Goal: Information Seeking & Learning: Check status

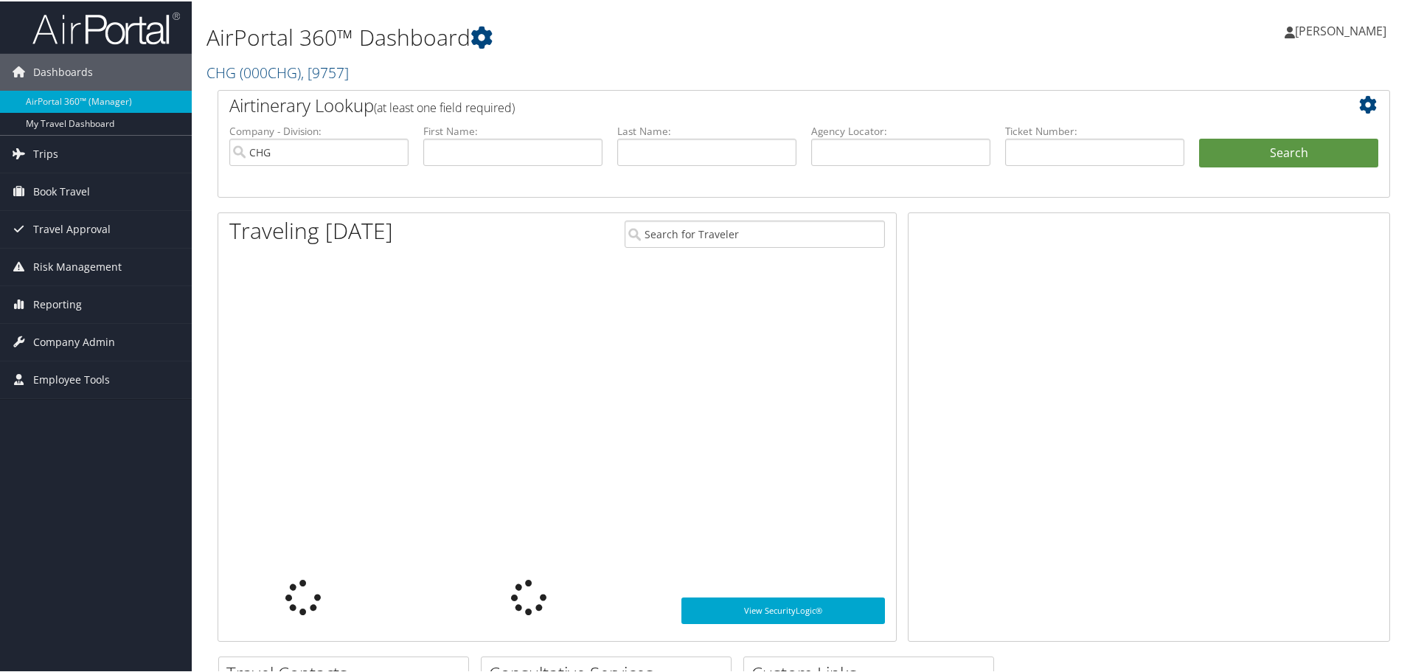
click at [44, 149] on span "Trips" at bounding box center [45, 152] width 25 height 37
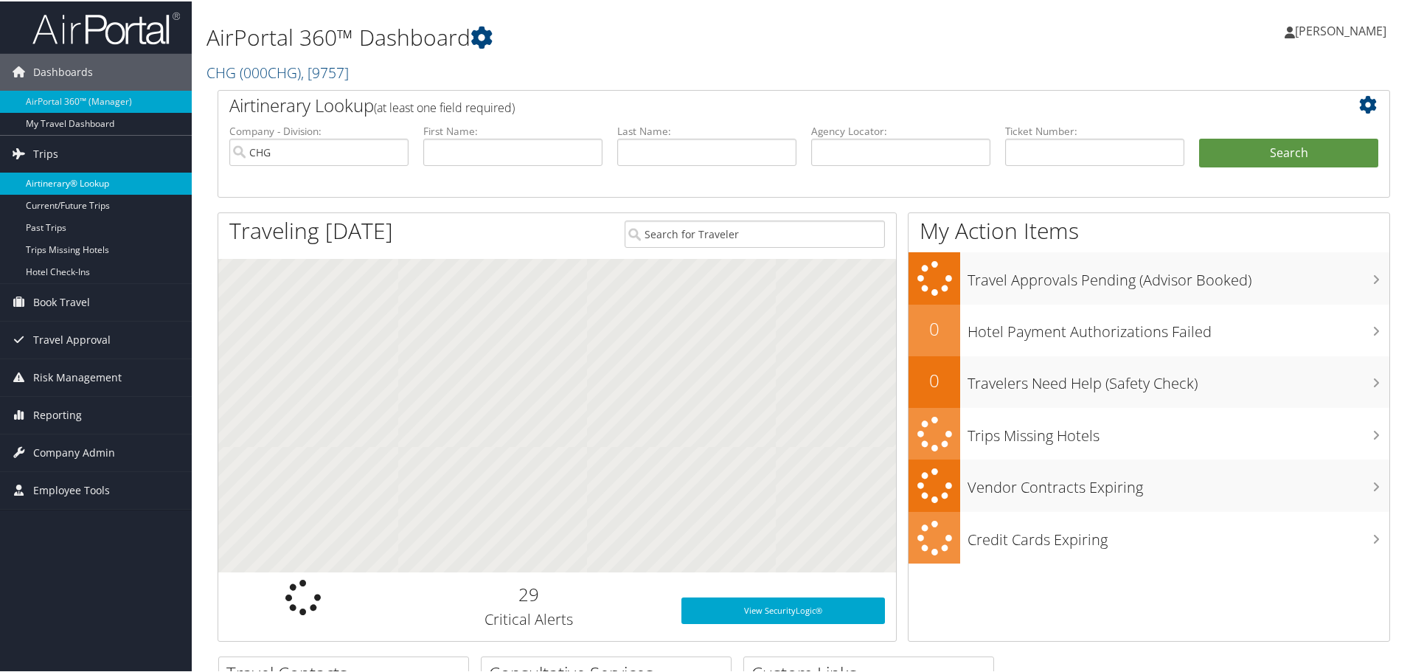
click at [76, 186] on link "Airtinerary® Lookup" at bounding box center [96, 182] width 192 height 22
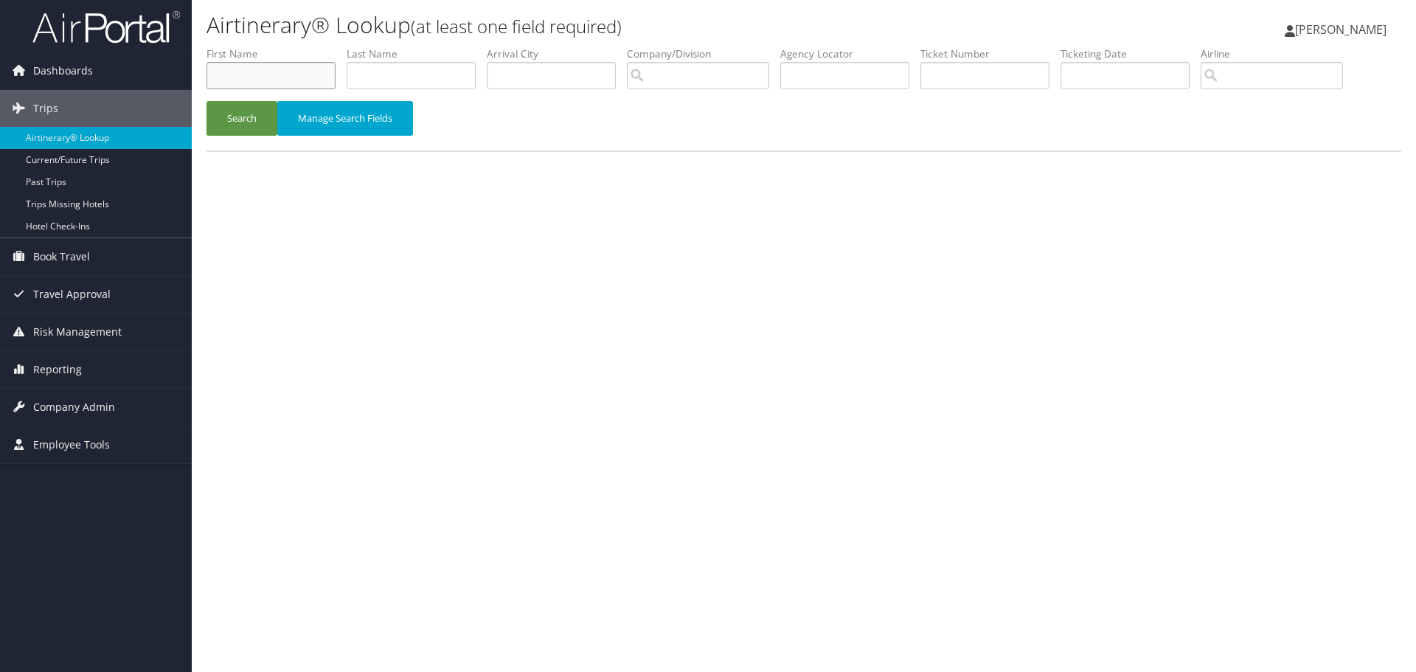
click at [279, 76] on input "text" at bounding box center [270, 75] width 129 height 27
click at [853, 74] on input "text" at bounding box center [844, 75] width 129 height 27
paste input "YKCCLA"
type input "YKCCLA"
click at [246, 128] on button "Search" at bounding box center [241, 118] width 71 height 35
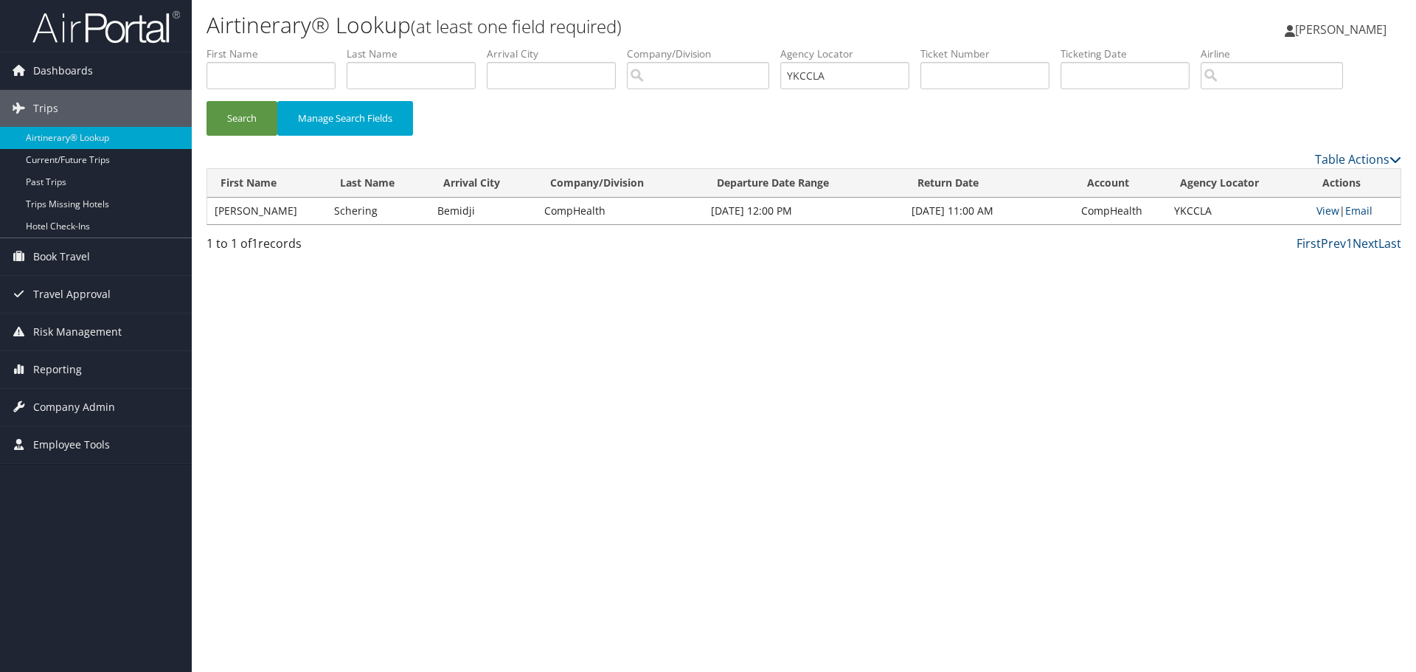
click at [338, 212] on td "Schering" at bounding box center [378, 211] width 103 height 27
click at [1325, 210] on link "View" at bounding box center [1327, 211] width 23 height 14
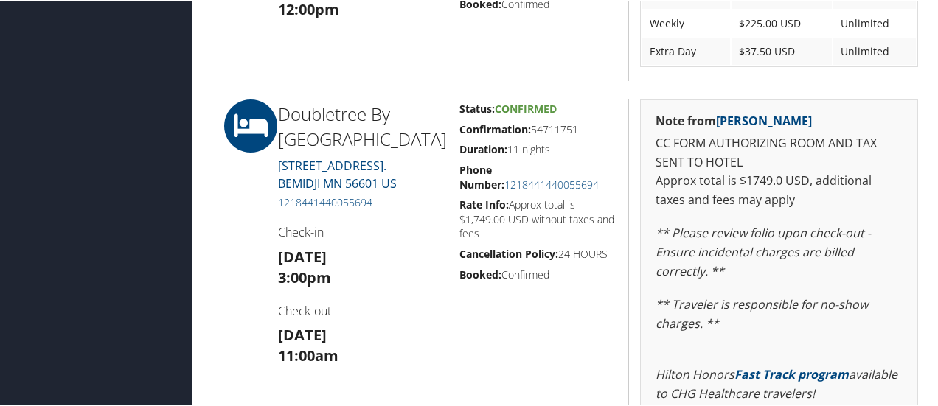
scroll to position [664, 0]
